Goal: Register for event/course

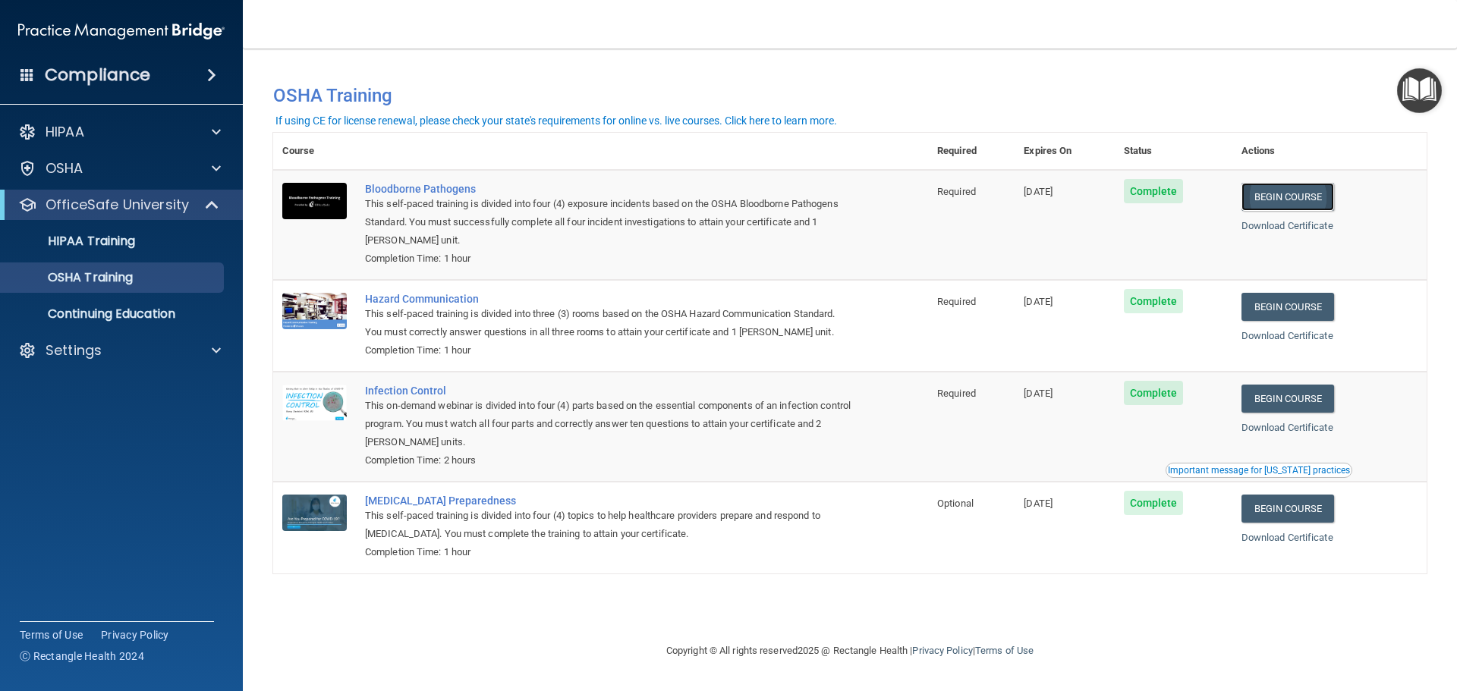
click at [1292, 192] on link "Begin Course" at bounding box center [1287, 197] width 93 height 28
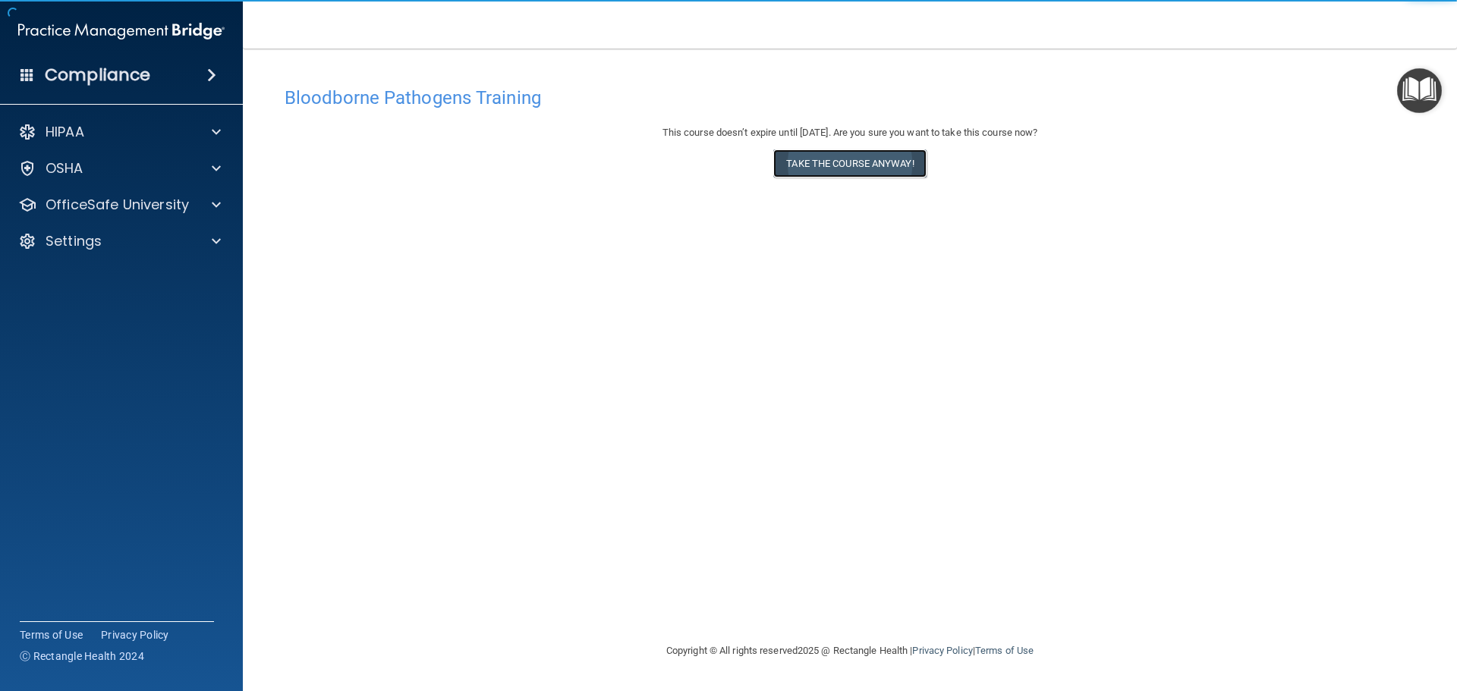
click at [868, 161] on button "Take the course anyway!" at bounding box center [849, 163] width 153 height 28
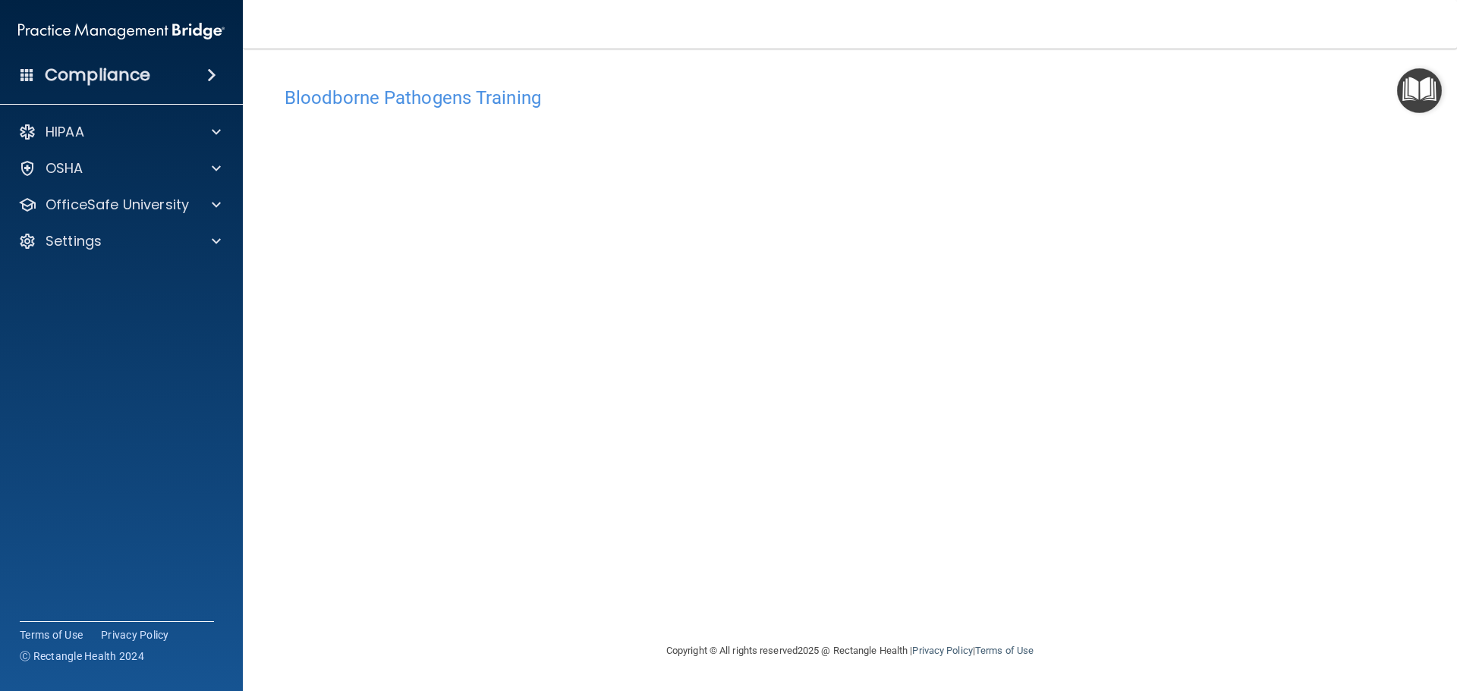
click at [967, 589] on div "Bloodborne Pathogens Training This course doesn’t expire until [DATE]. Are you …" at bounding box center [849, 360] width 1153 height 563
click at [197, 203] on div at bounding box center [214, 205] width 38 height 18
